Goal: Navigation & Orientation: Understand site structure

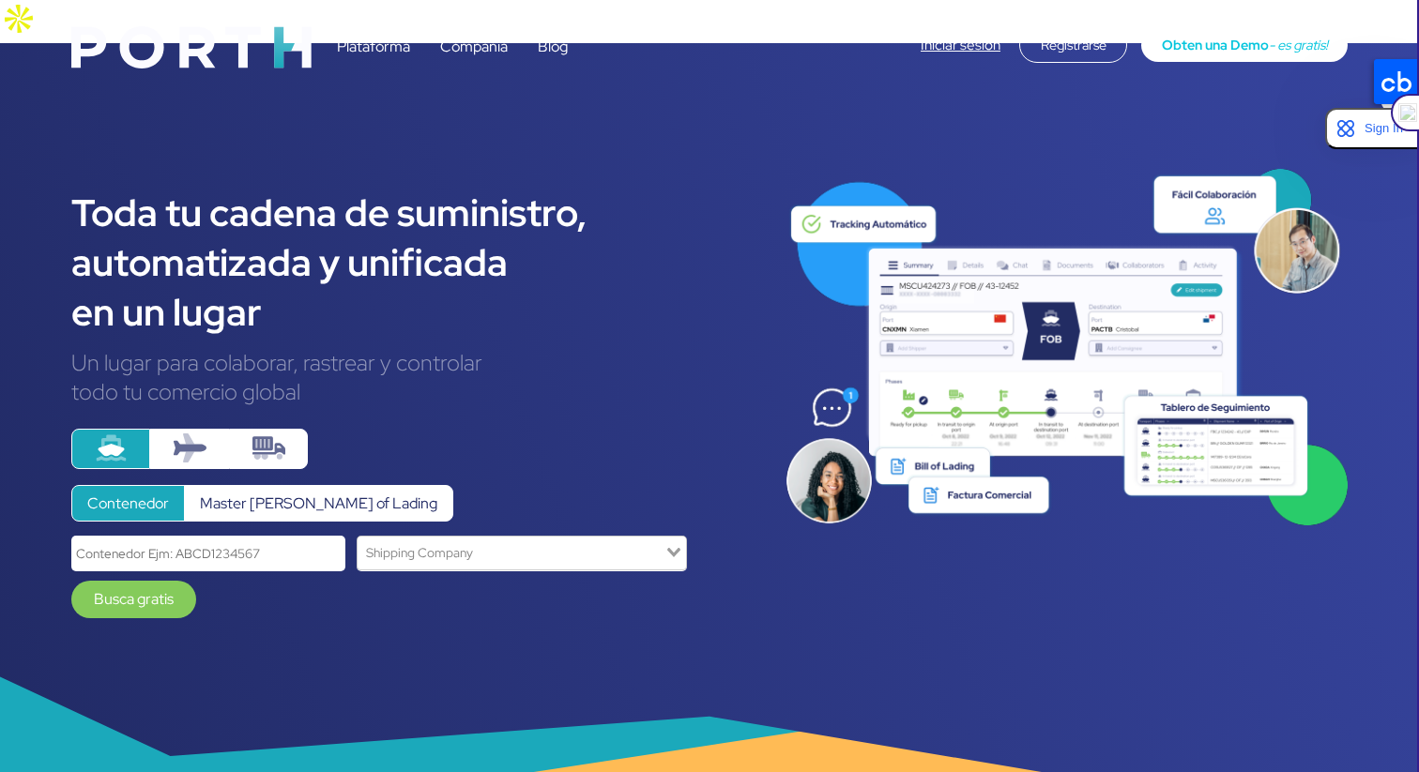
click at [391, 41] on link "Plataforma" at bounding box center [373, 47] width 73 height 20
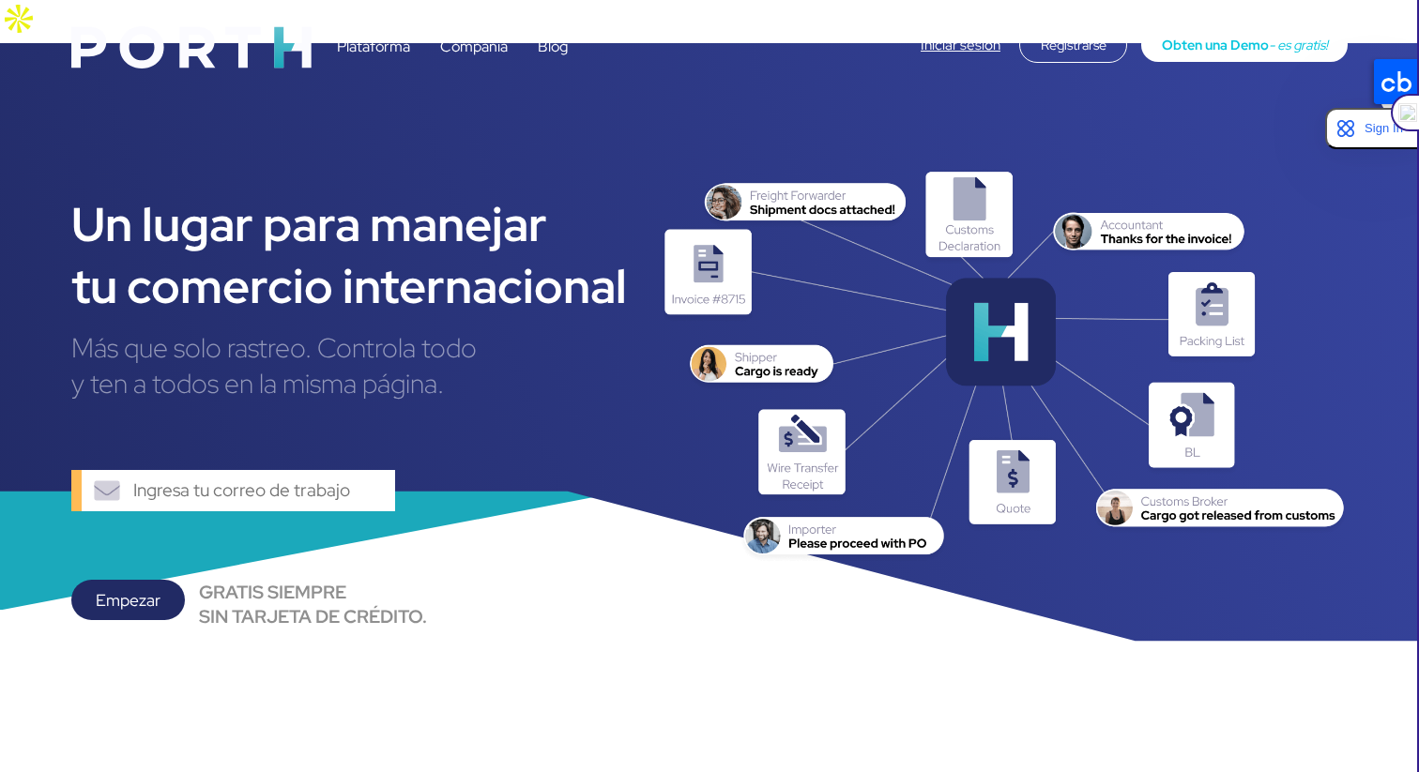
click at [384, 50] on link "Plataforma" at bounding box center [373, 47] width 73 height 20
click at [368, 41] on link "Plataforma" at bounding box center [373, 47] width 73 height 20
click at [280, 45] on img at bounding box center [191, 47] width 240 height 42
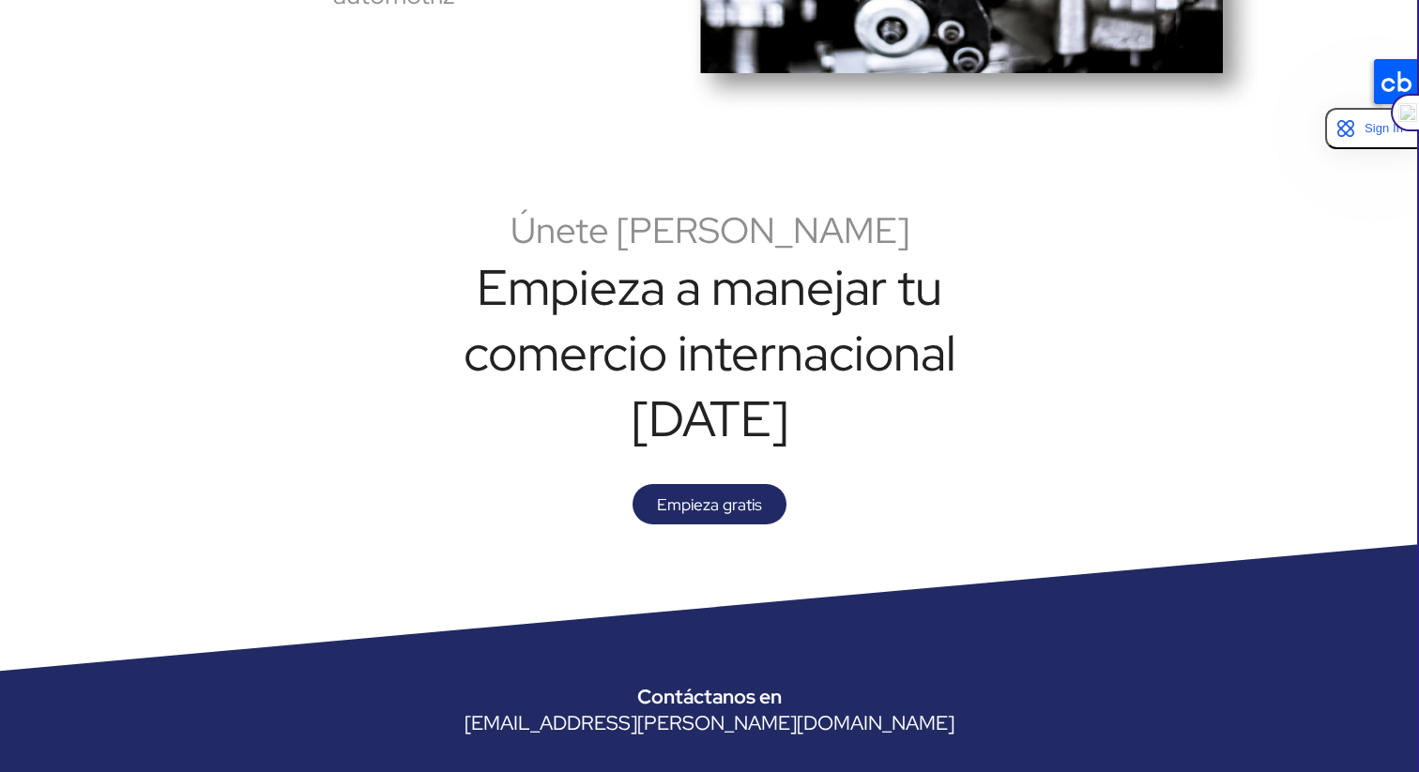
scroll to position [4706, 0]
